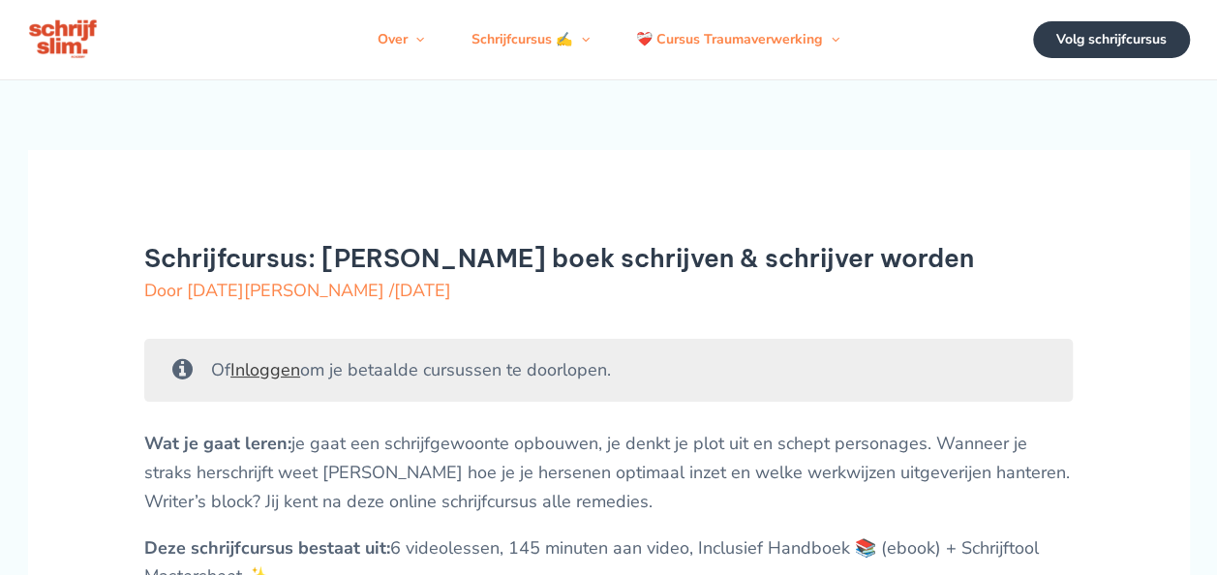
click at [826, 273] on h1 "Schrijfcursus: [PERSON_NAME] boek schrijven & schrijver worden" at bounding box center [608, 258] width 929 height 30
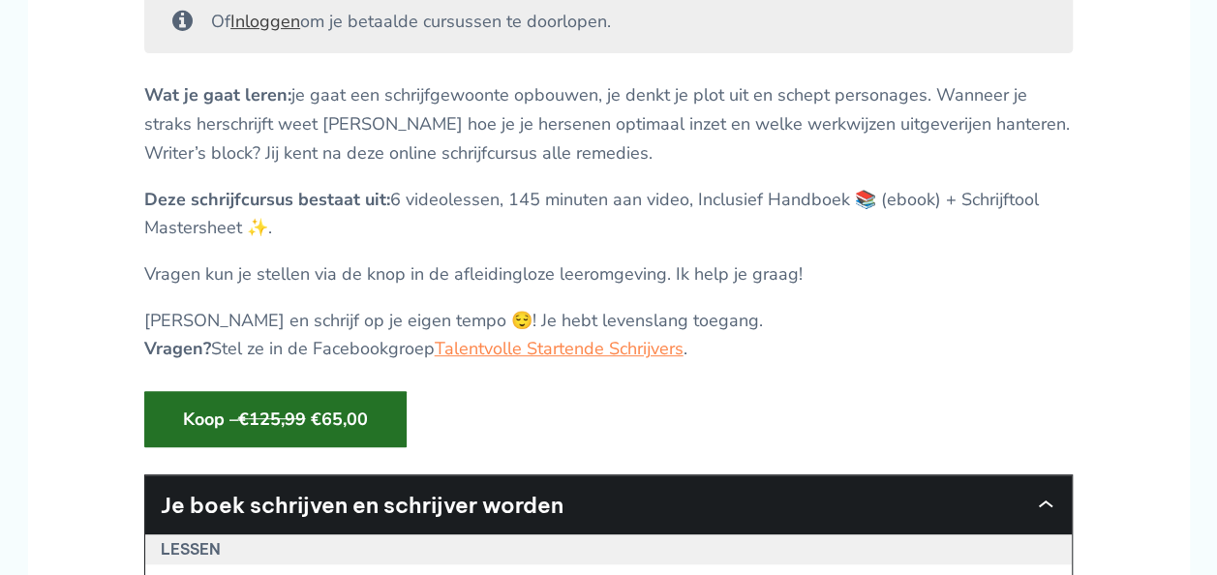
scroll to position [387, 0]
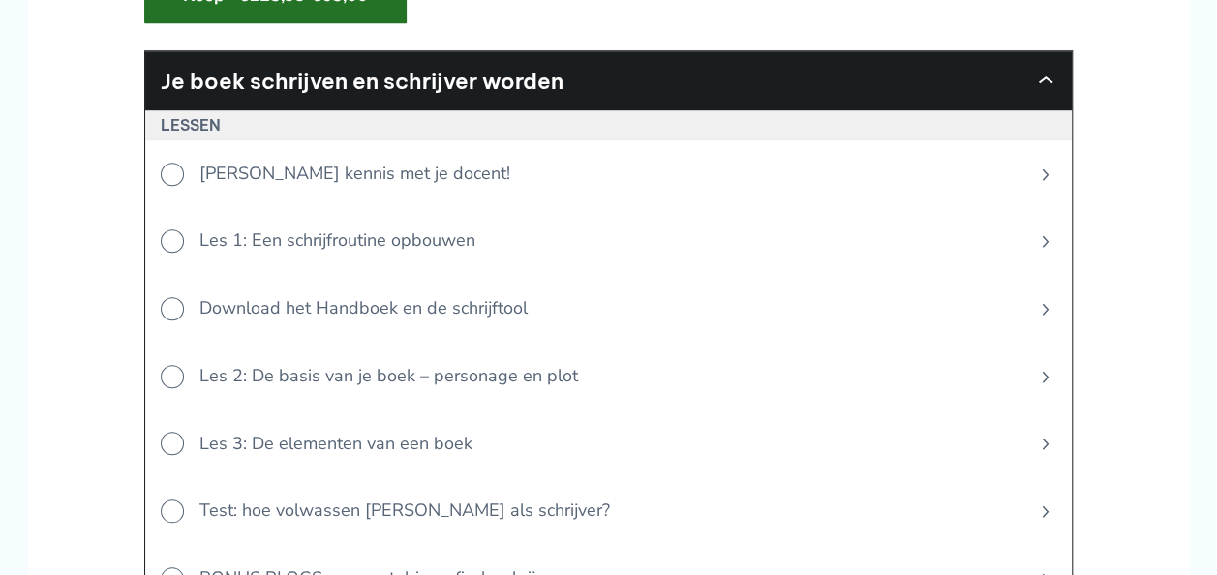
scroll to position [813, 0]
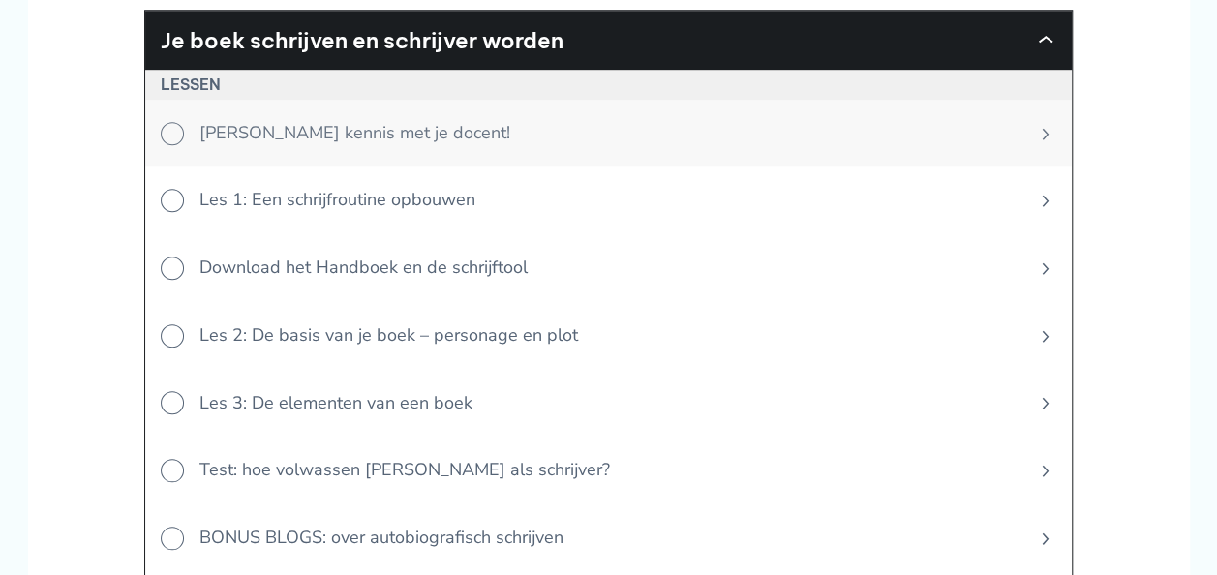
click at [388, 157] on span "[PERSON_NAME] kennis met je docent!" at bounding box center [601, 134] width 834 height 68
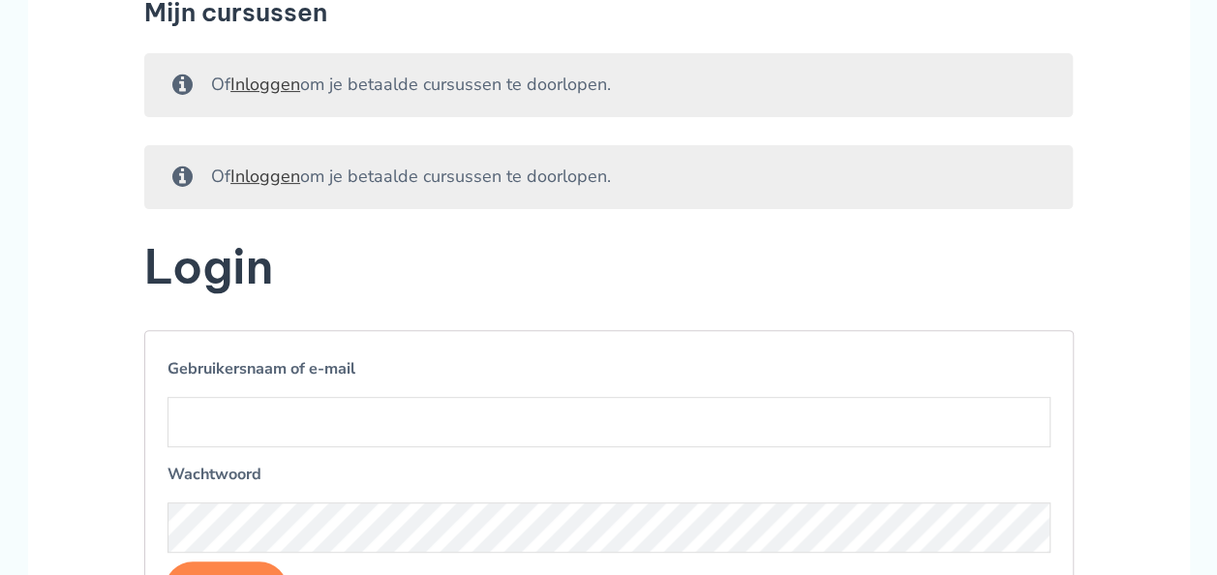
scroll to position [194, 0]
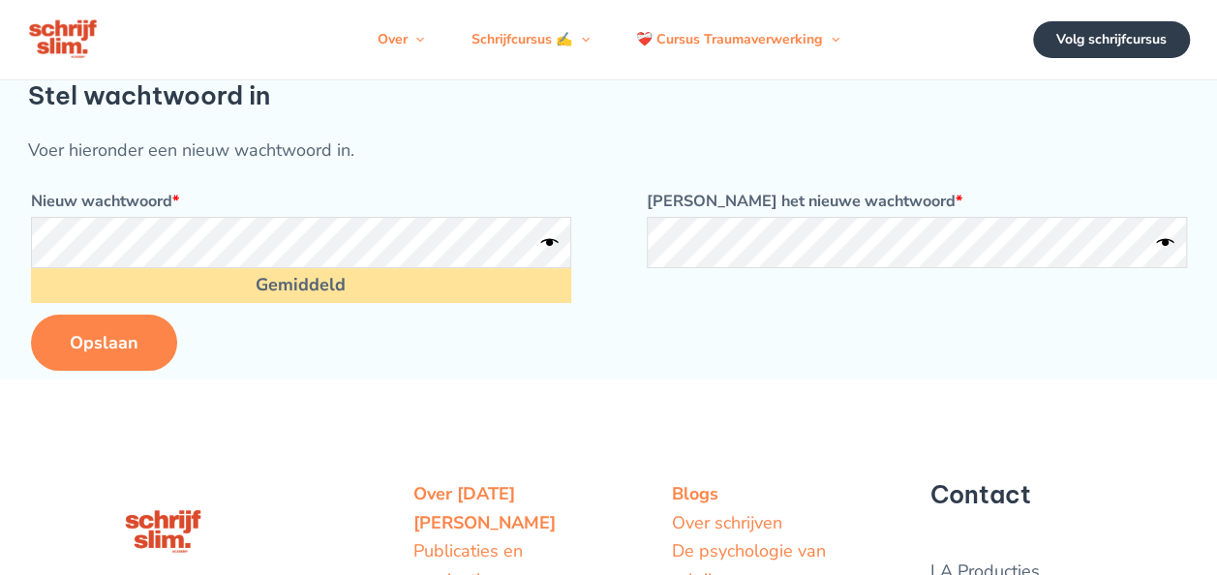
click at [70, 371] on button "Opslaan" at bounding box center [104, 343] width 146 height 56
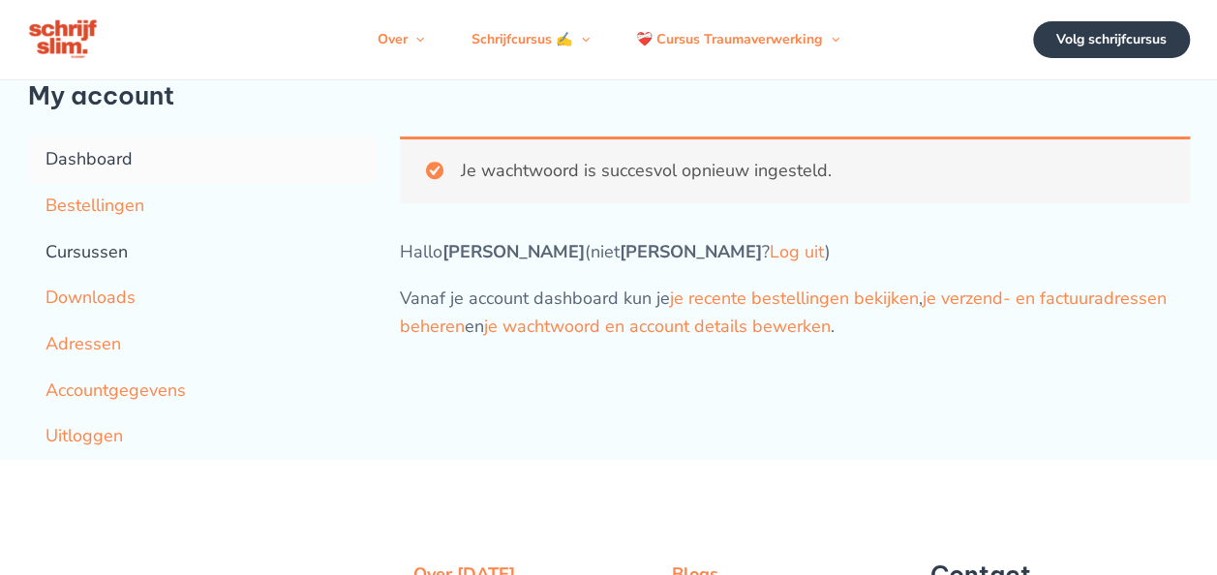
click at [103, 276] on link "Cursussen" at bounding box center [202, 252] width 348 height 46
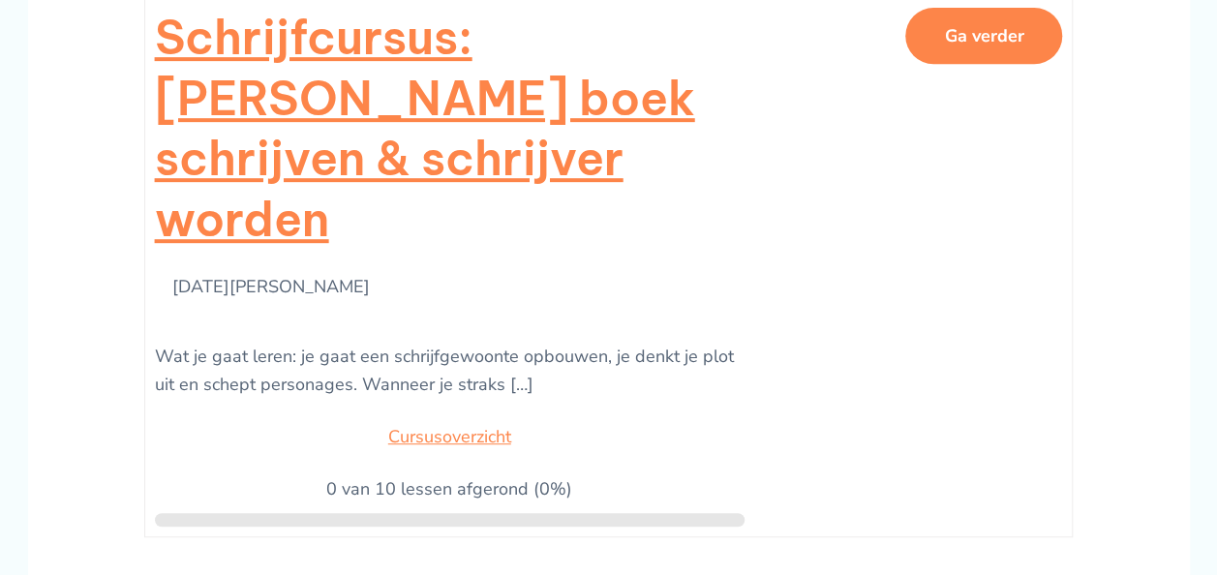
scroll to position [387, 0]
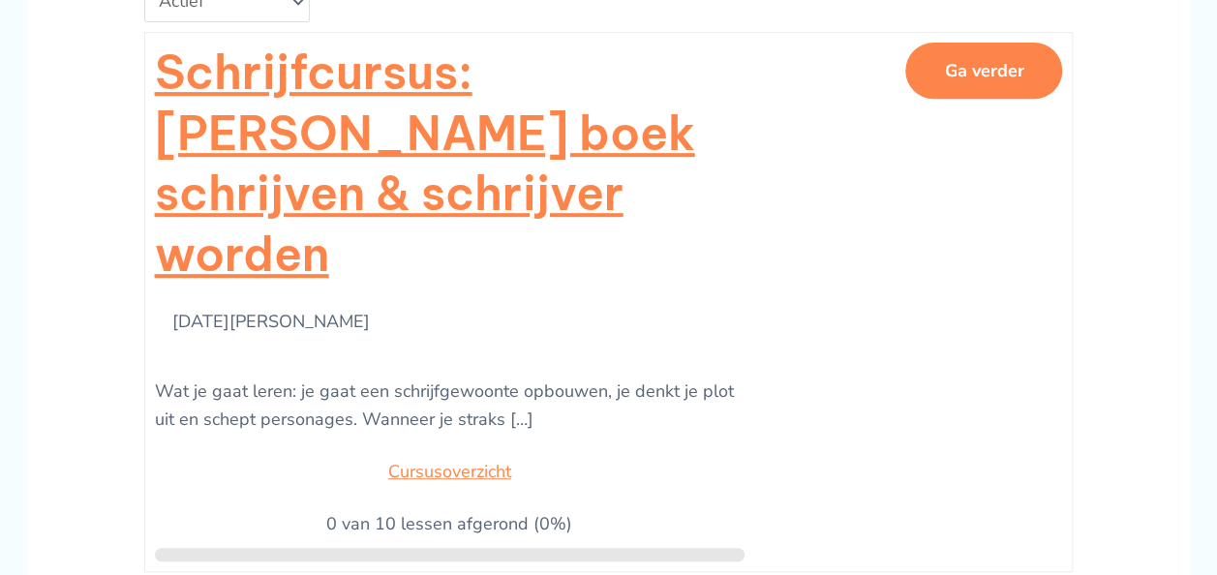
click at [1000, 93] on button "Ga verder" at bounding box center [983, 71] width 157 height 56
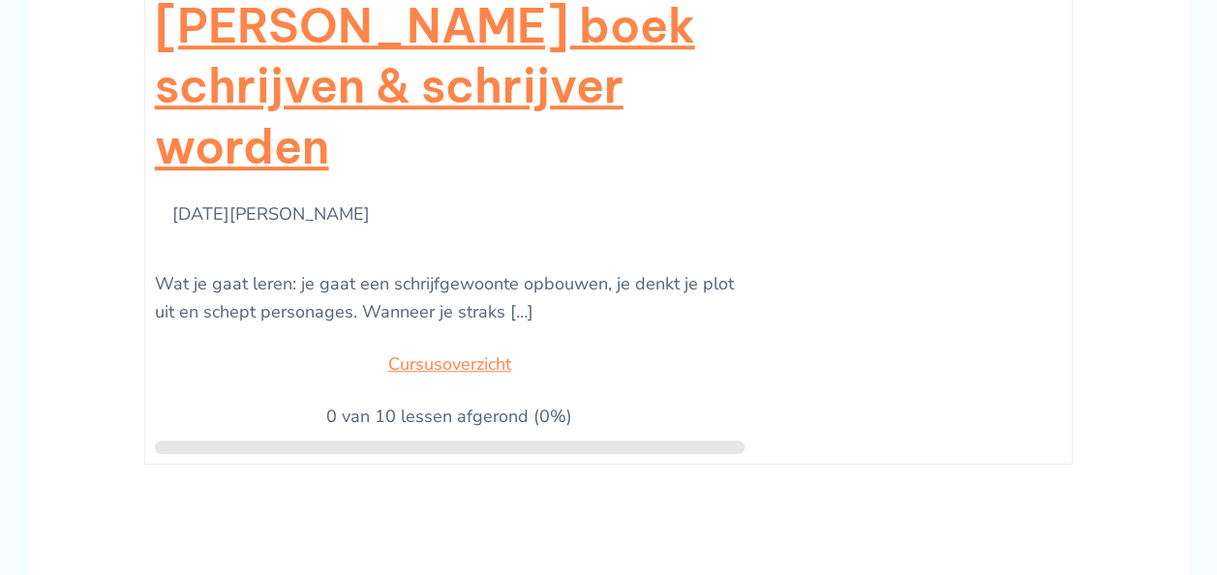
scroll to position [387, 0]
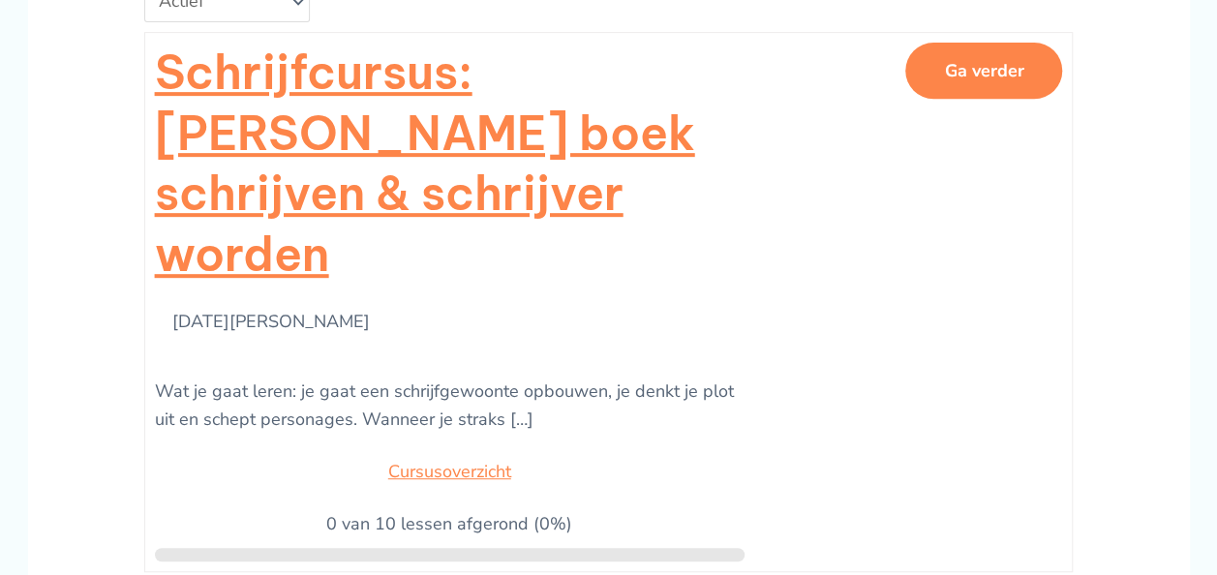
click at [1010, 85] on button "Ga verder" at bounding box center [983, 71] width 157 height 56
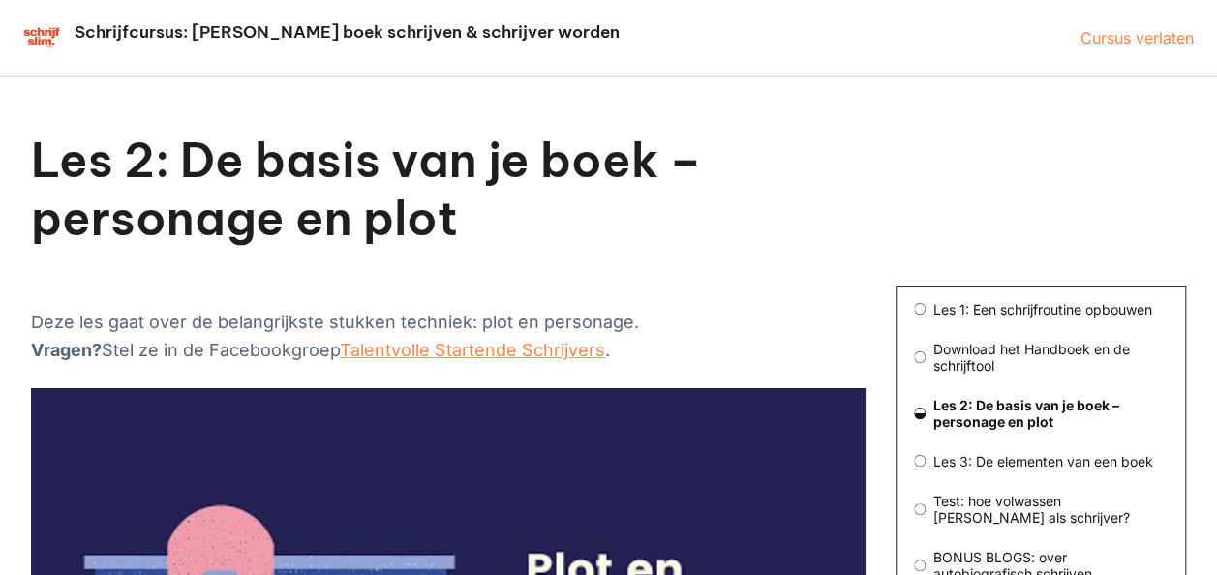
scroll to position [97, 0]
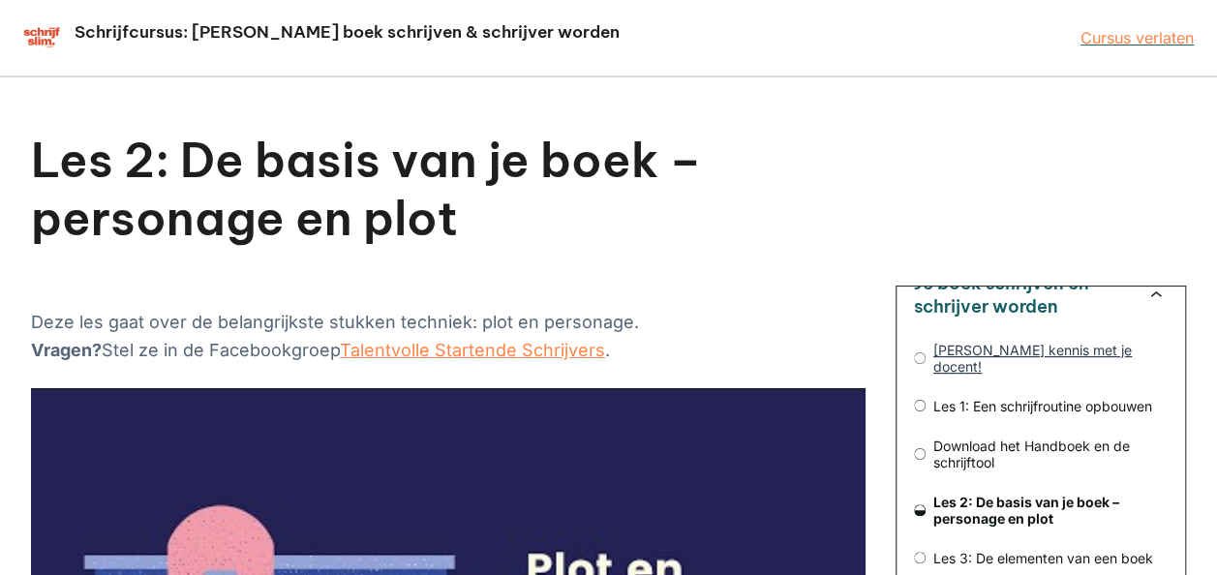
click at [979, 350] on span "[PERSON_NAME] kennis met je docent!" at bounding box center [1046, 358] width 242 height 33
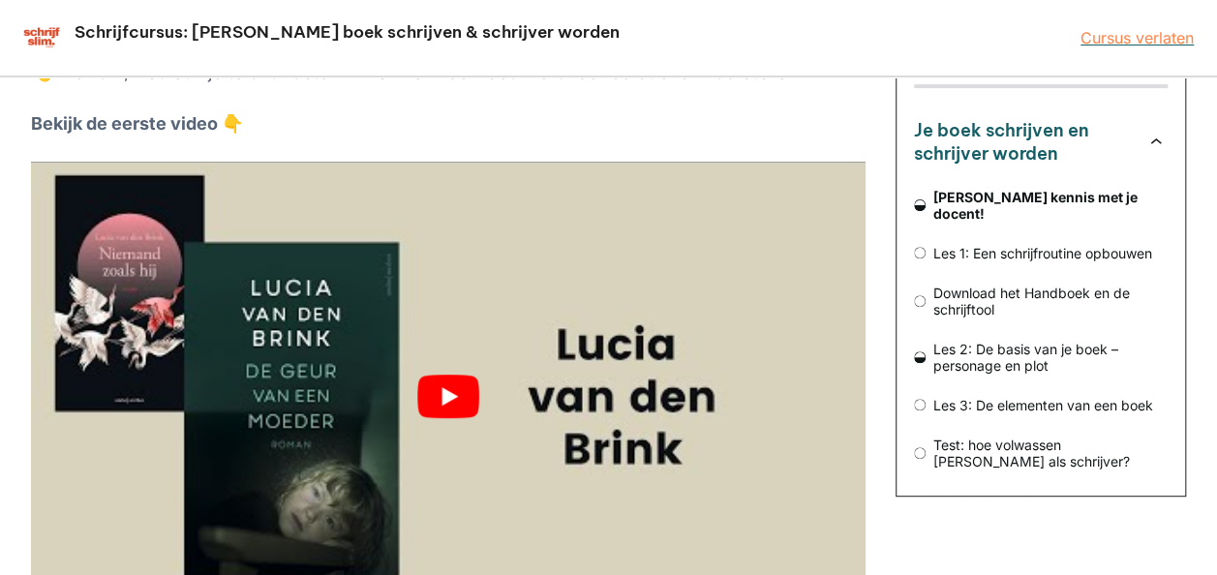
scroll to position [290, 0]
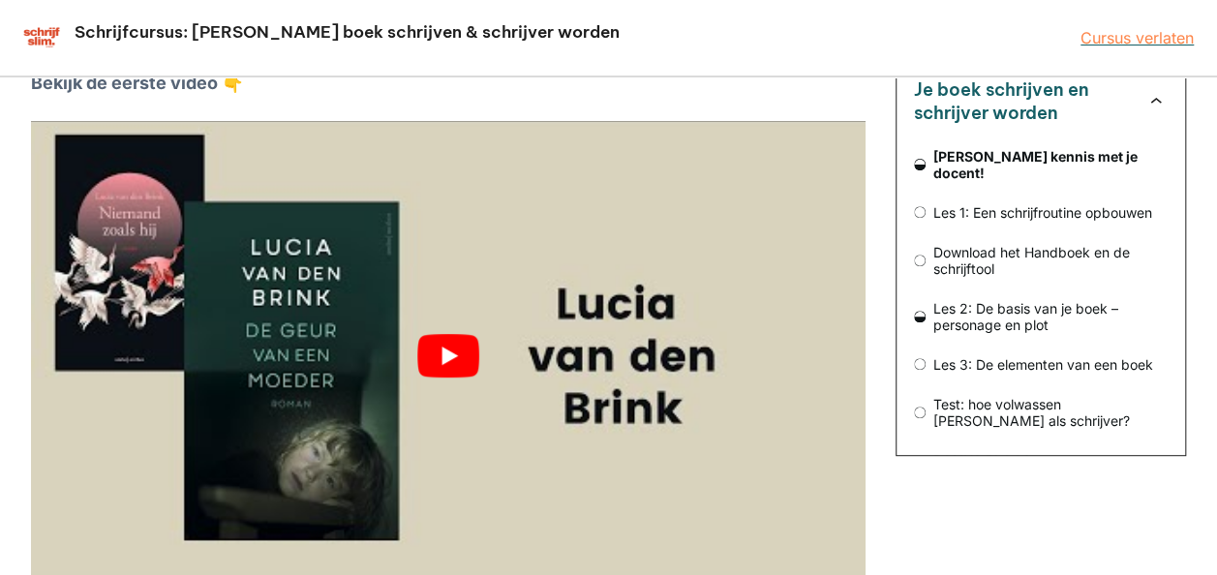
click at [460, 291] on button "play Youtube video" at bounding box center [448, 355] width 834 height 469
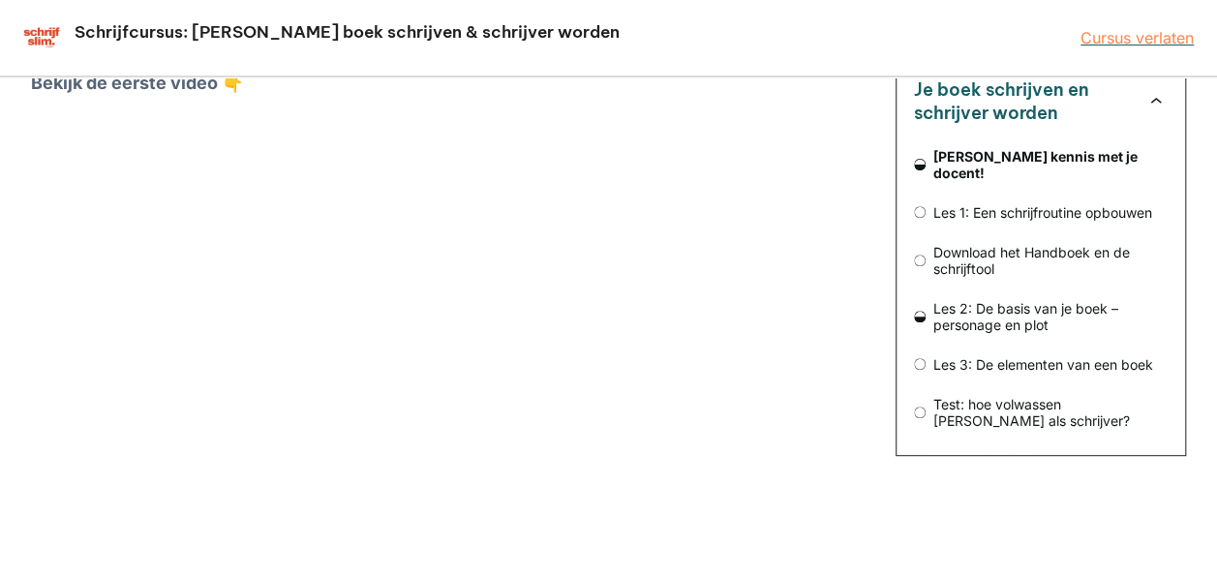
click at [1194, 145] on div "Maak kennis met je docent! 0 van 10 lessen afgerond (0%) Je boek schrijven en s…" at bounding box center [608, 399] width 1217 height 1225
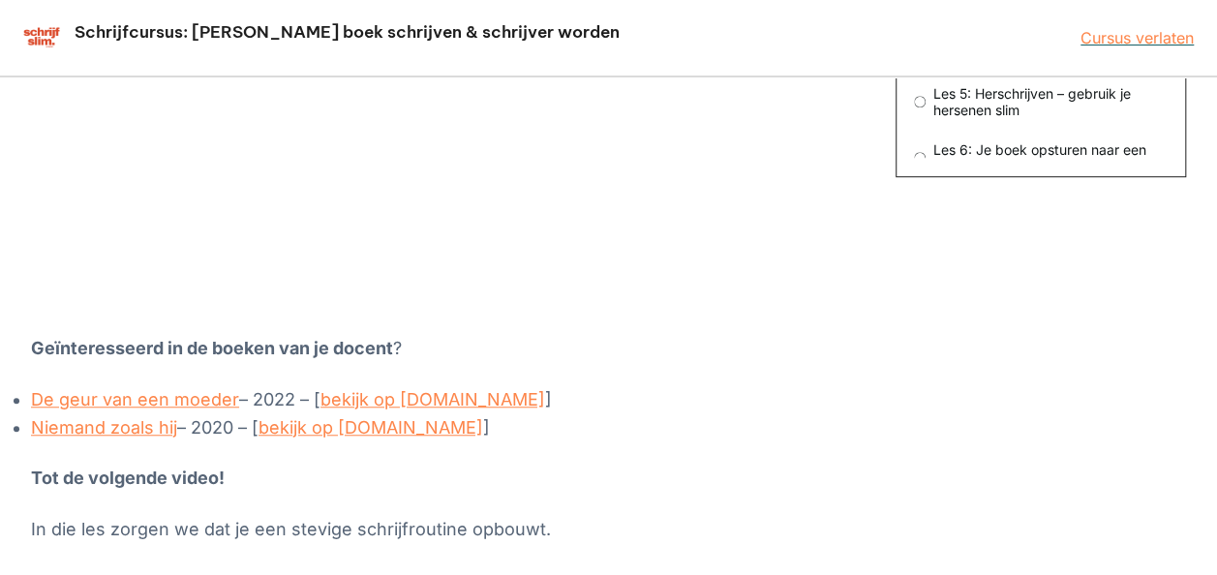
scroll to position [670, 0]
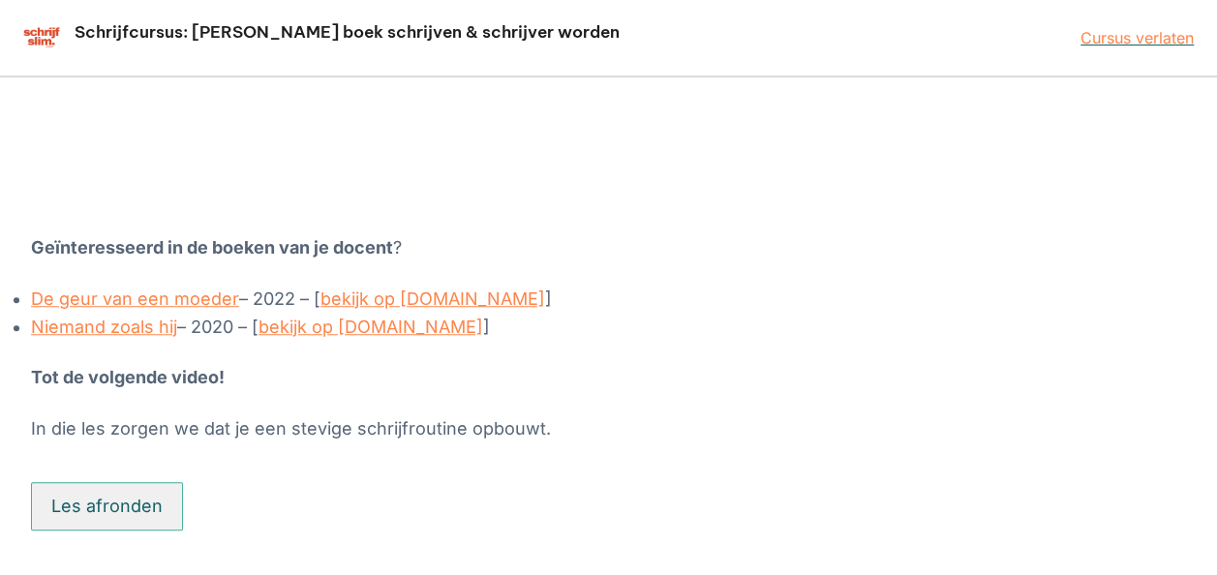
click at [90, 482] on button "Les afronden" at bounding box center [107, 506] width 152 height 48
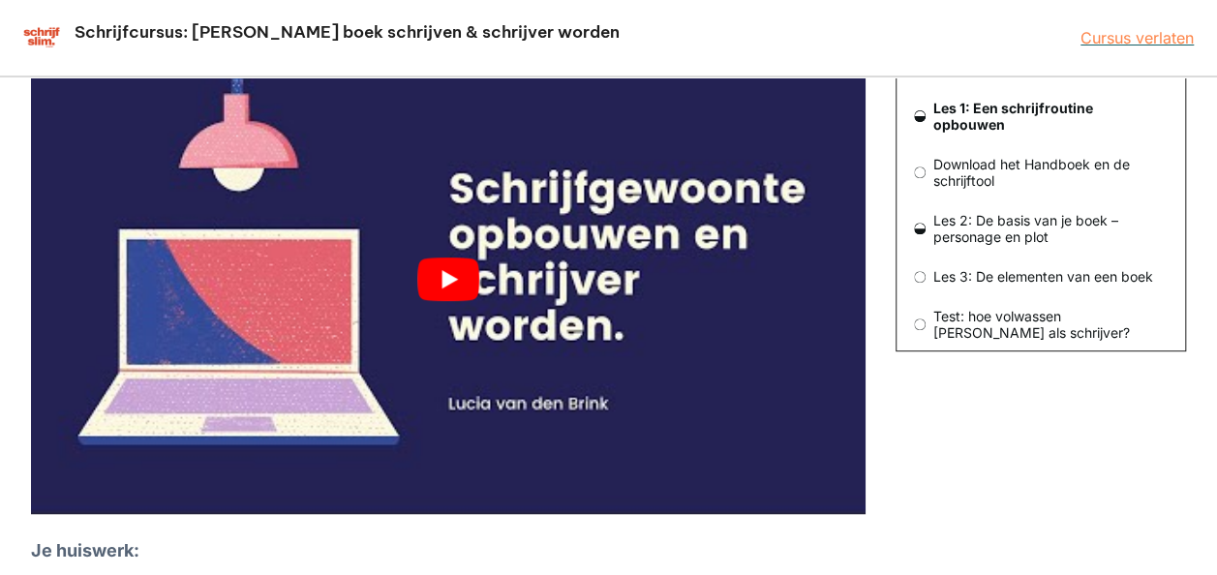
scroll to position [361, 0]
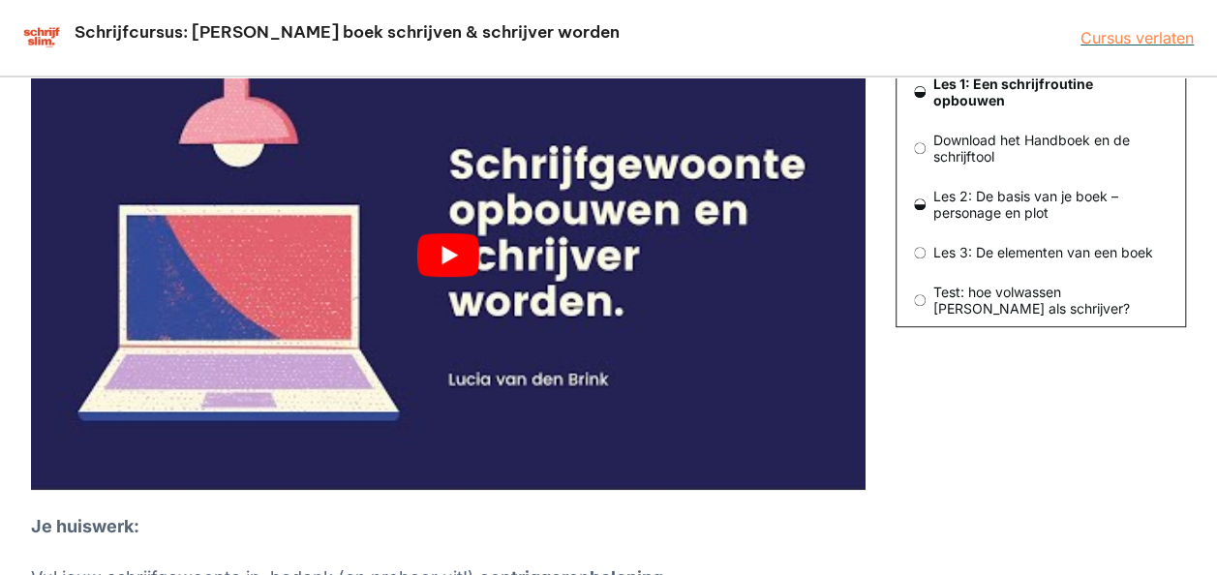
click at [446, 254] on button "play Youtube video" at bounding box center [448, 254] width 834 height 469
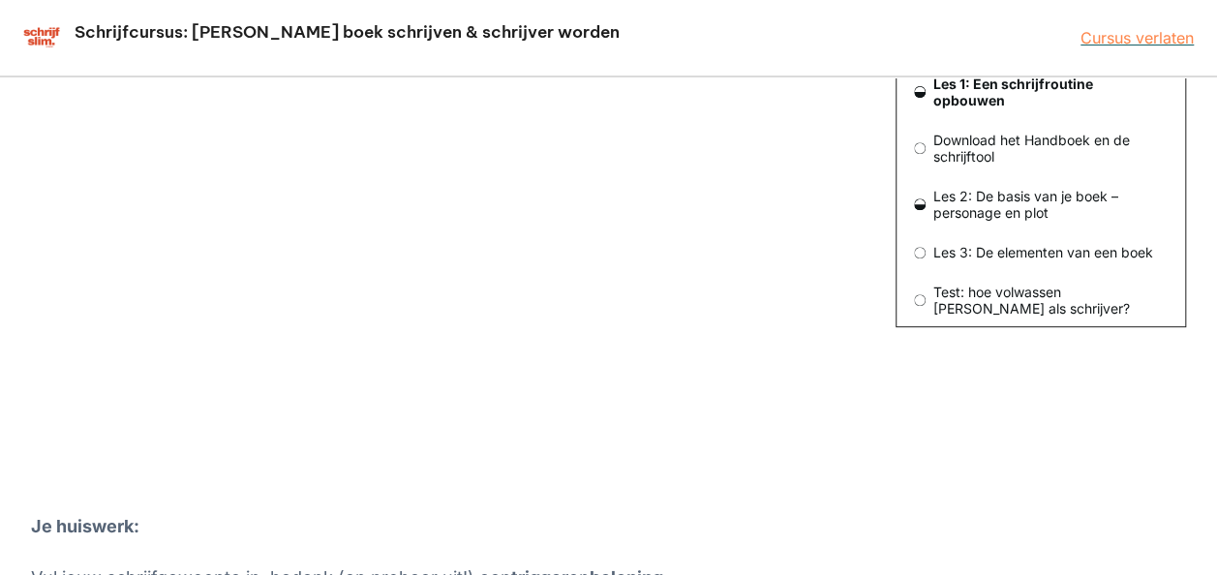
click at [524, 5] on div "Schrijfcursus: [PERSON_NAME] boek schrijven & schrijver worden Cursus verlaten" at bounding box center [608, 38] width 1217 height 76
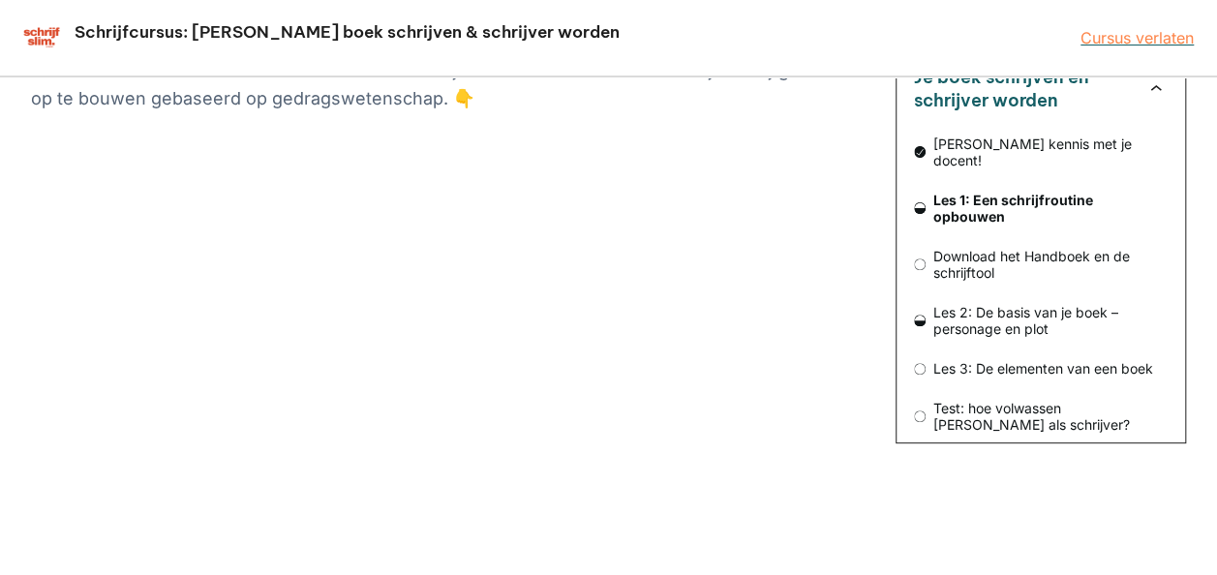
scroll to position [729, 0]
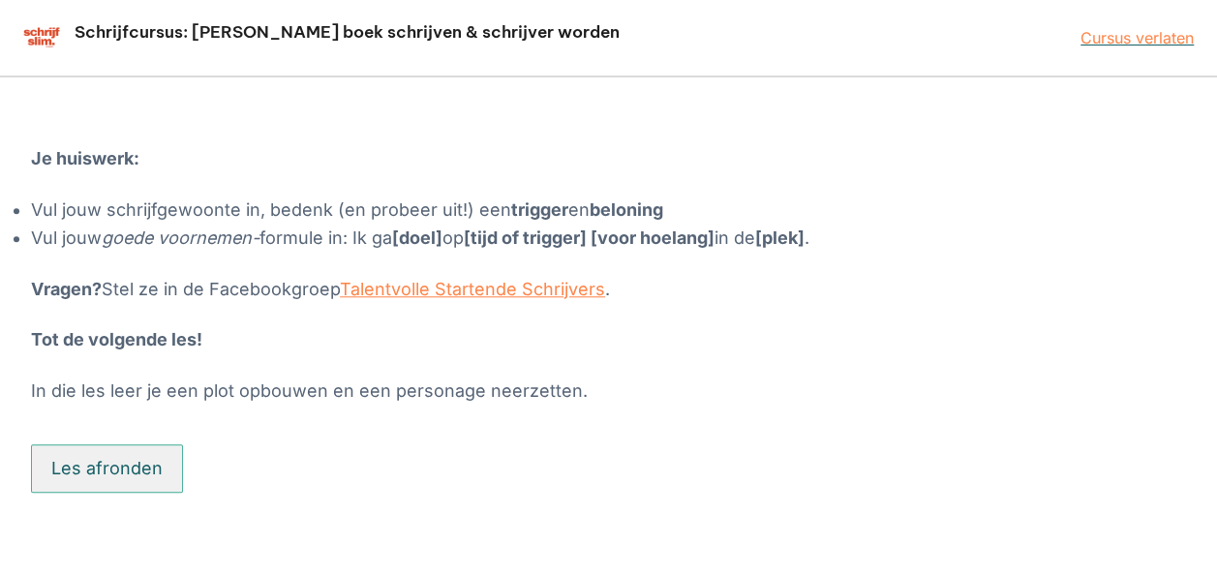
click at [139, 459] on button "Les afronden" at bounding box center [107, 468] width 152 height 48
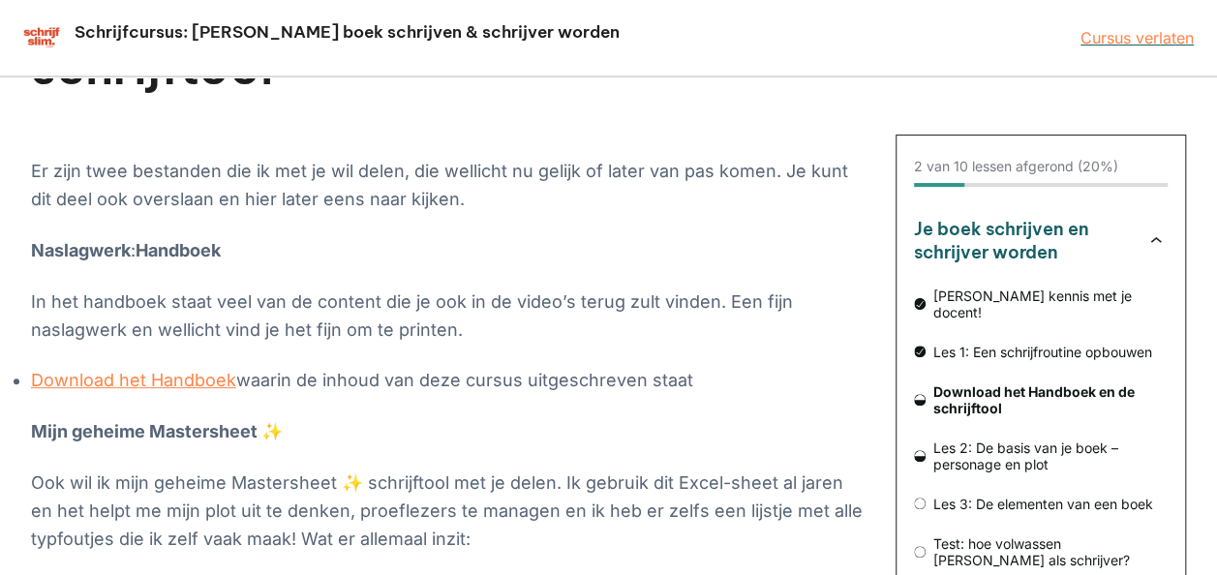
scroll to position [290, 0]
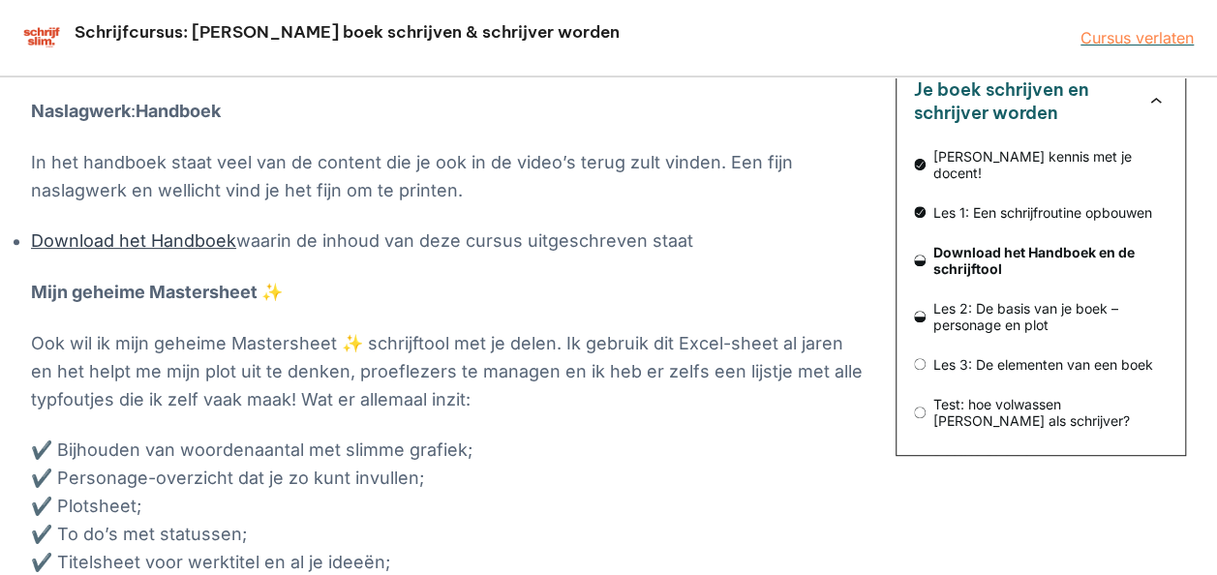
click at [145, 244] on link "Download het Handboek" at bounding box center [133, 240] width 205 height 20
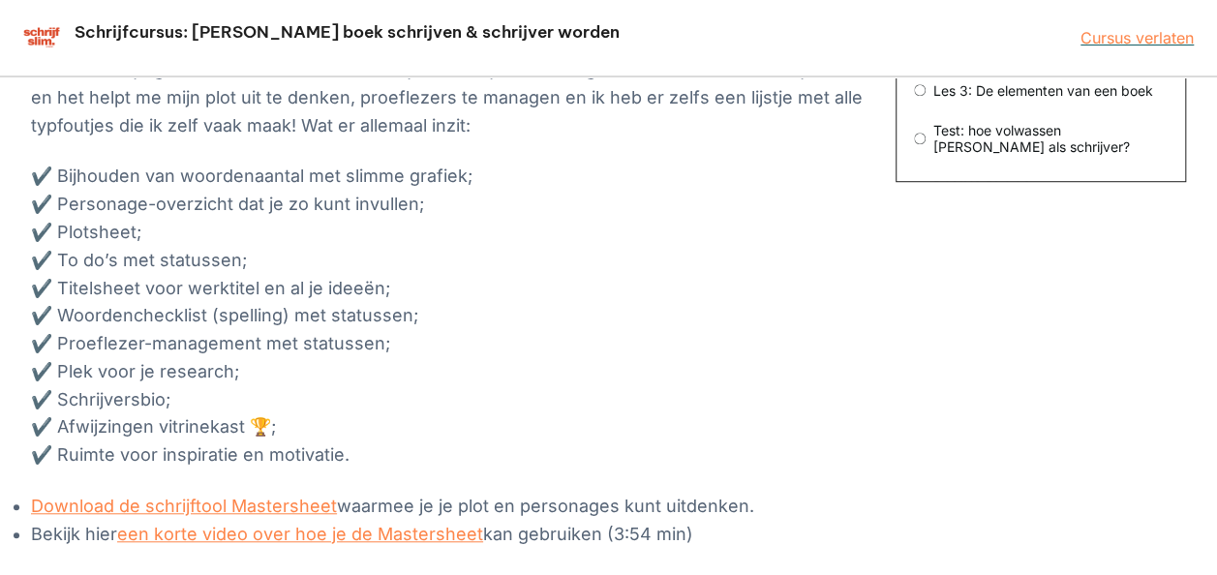
scroll to position [581, 0]
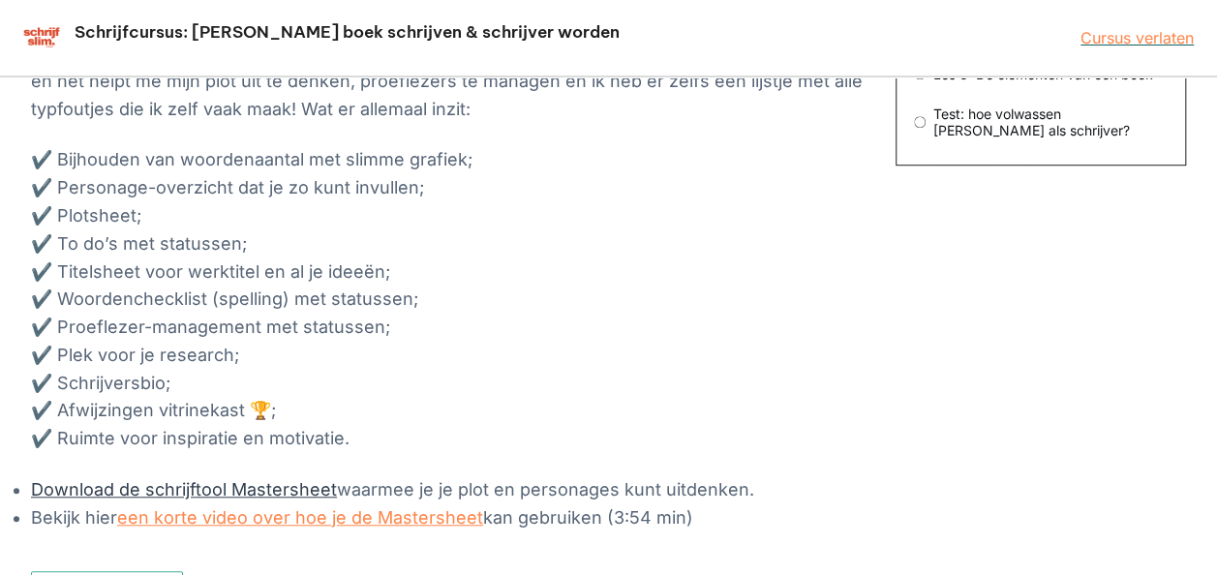
click at [226, 497] on link "Download de schrijftool Mastersheet" at bounding box center [184, 489] width 306 height 20
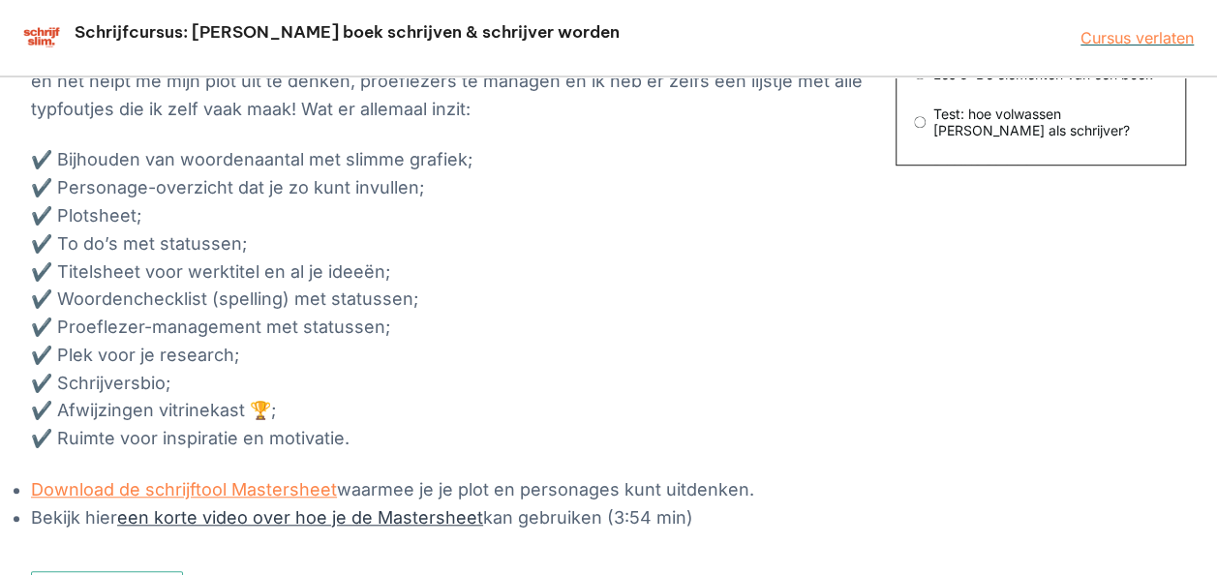
click at [291, 510] on link "een korte video over hoe je de Mastersheet" at bounding box center [300, 517] width 366 height 20
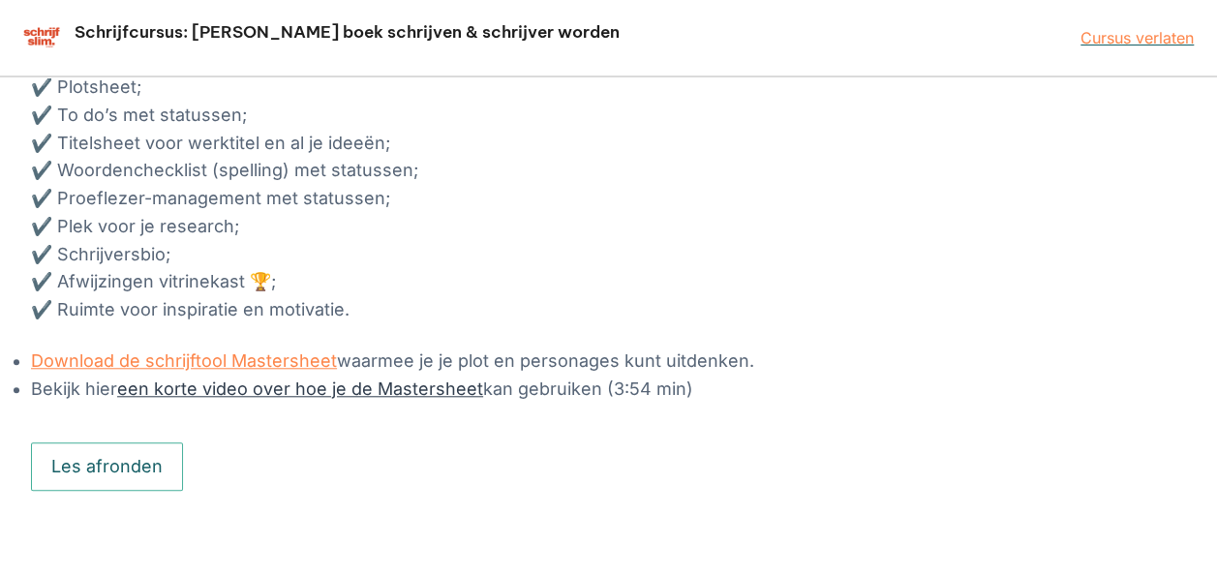
scroll to position [727, 0]
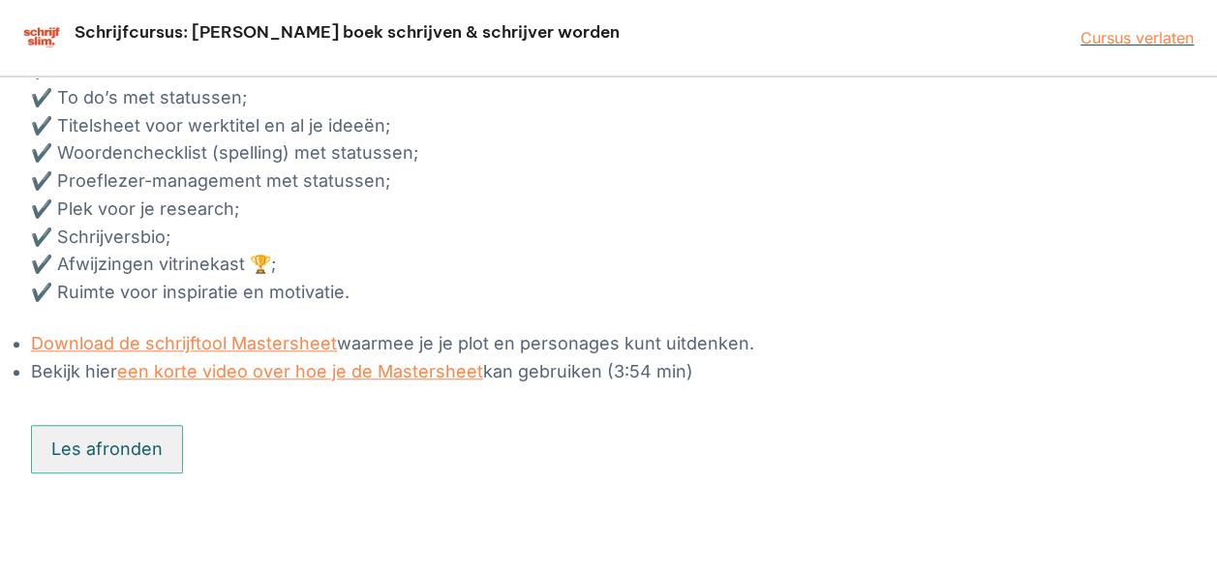
click at [126, 443] on button "Les afronden" at bounding box center [107, 449] width 152 height 48
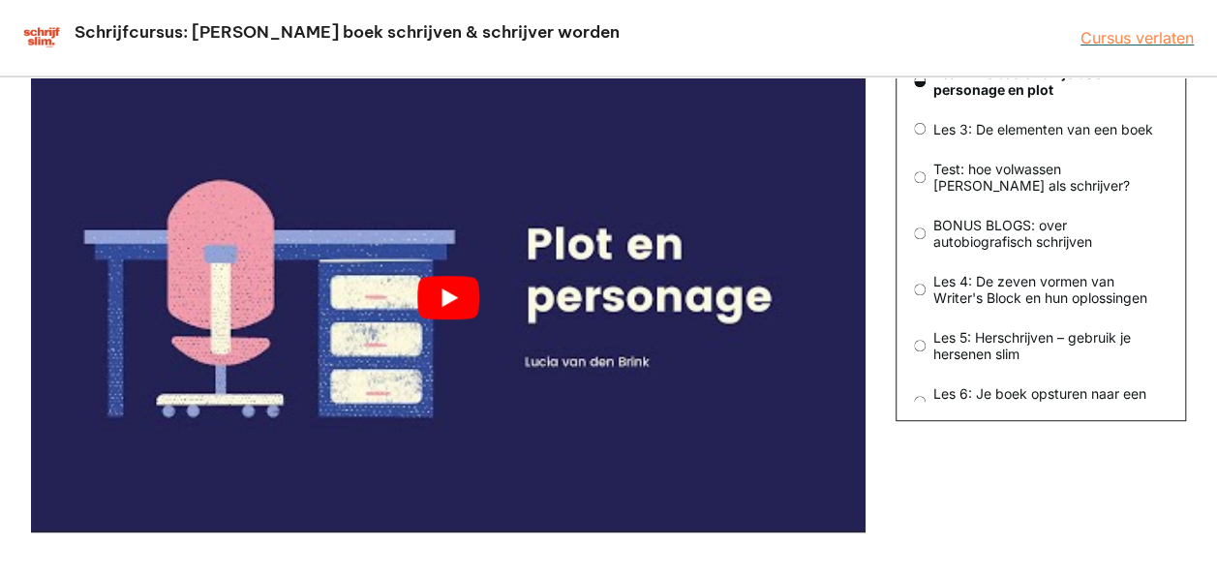
scroll to position [194, 0]
